Goal: Navigation & Orientation: Find specific page/section

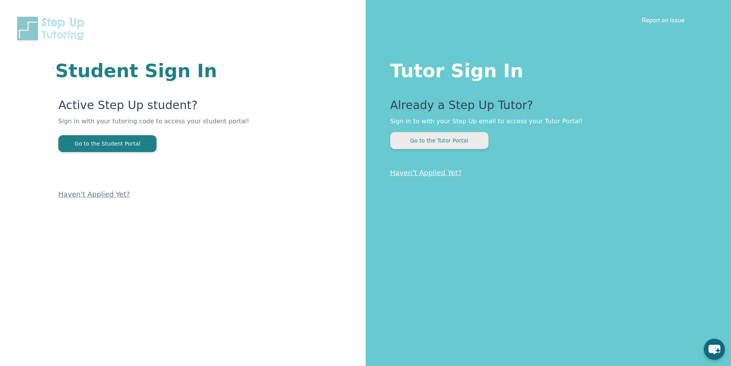
click at [418, 141] on button "Go to the Tutor Portal" at bounding box center [439, 140] width 98 height 17
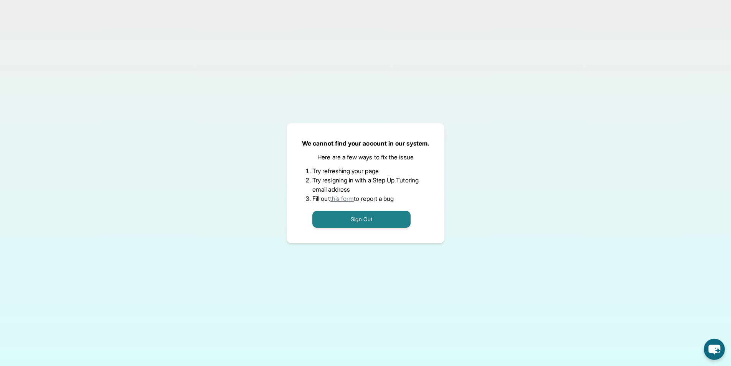
click at [346, 198] on link "this form" at bounding box center [342, 199] width 24 height 8
click at [377, 223] on button "Sign Out" at bounding box center [361, 219] width 98 height 17
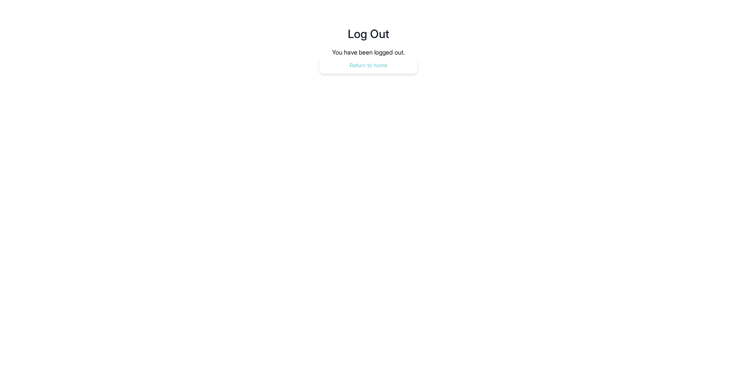
click at [386, 64] on button "Return to home" at bounding box center [368, 65] width 98 height 17
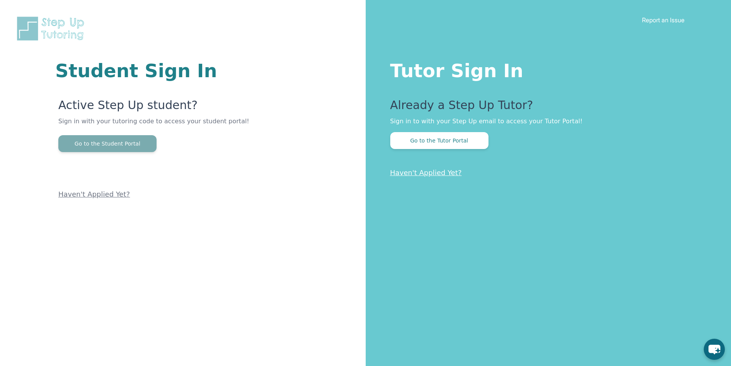
click at [128, 144] on button "Go to the Student Portal" at bounding box center [107, 143] width 98 height 17
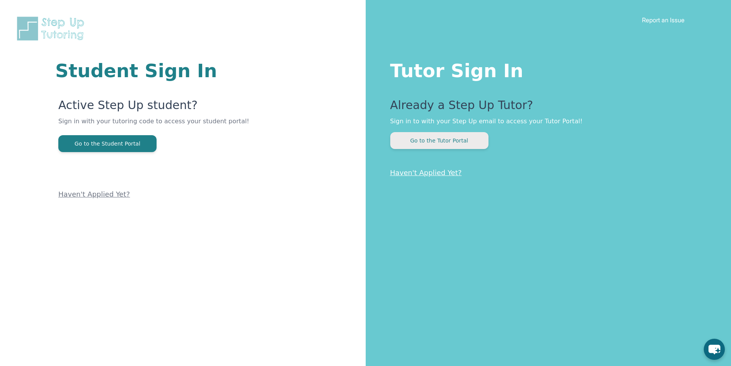
click at [435, 142] on button "Go to the Tutor Portal" at bounding box center [439, 140] width 98 height 17
